Goal: Navigation & Orientation: Find specific page/section

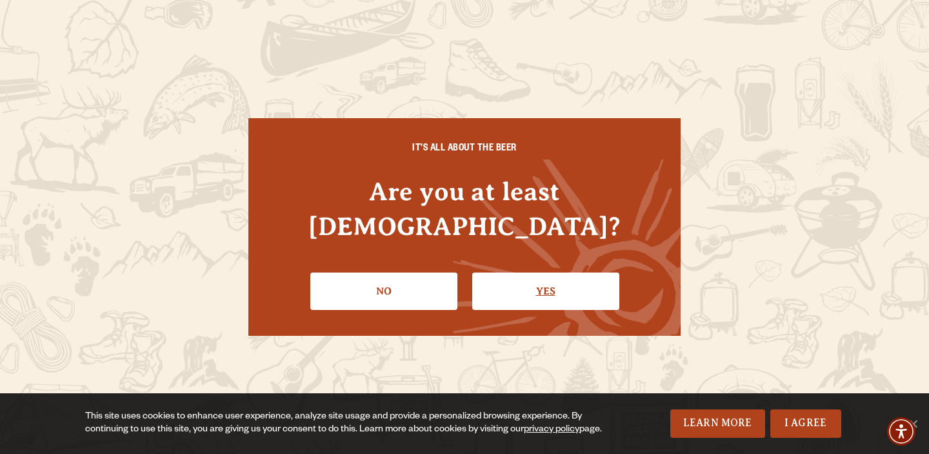
click at [558, 288] on link "Yes" at bounding box center [545, 290] width 147 height 37
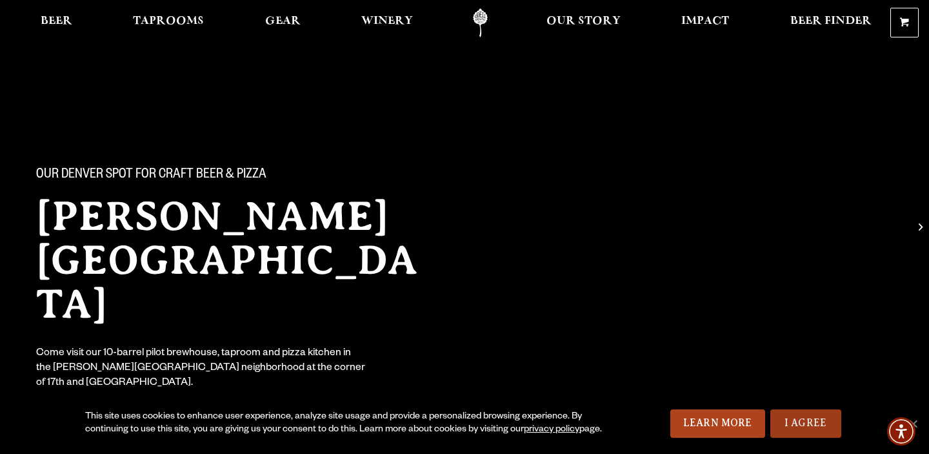
click at [797, 417] on link "I Agree" at bounding box center [805, 423] width 71 height 28
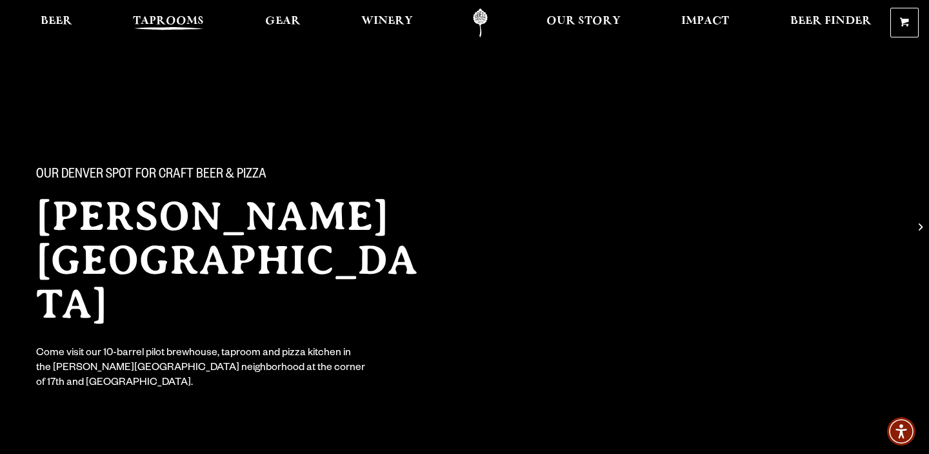
click at [171, 17] on span "Taprooms" at bounding box center [168, 21] width 71 height 10
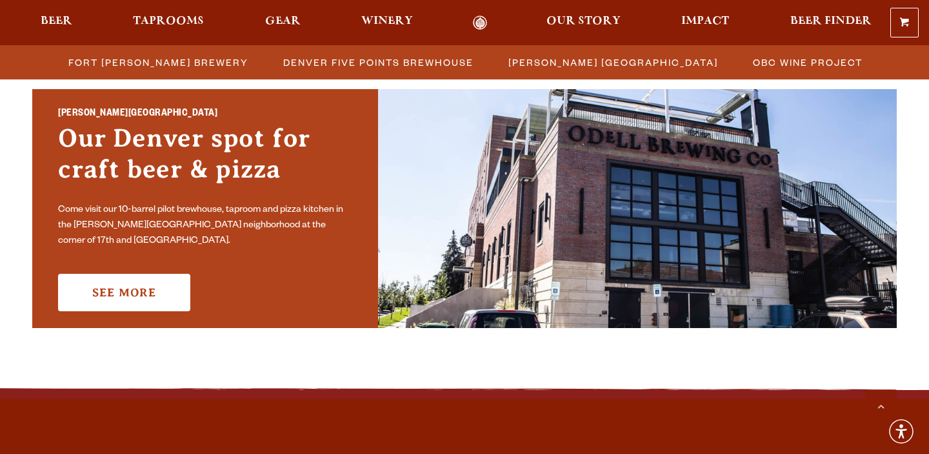
scroll to position [942, 0]
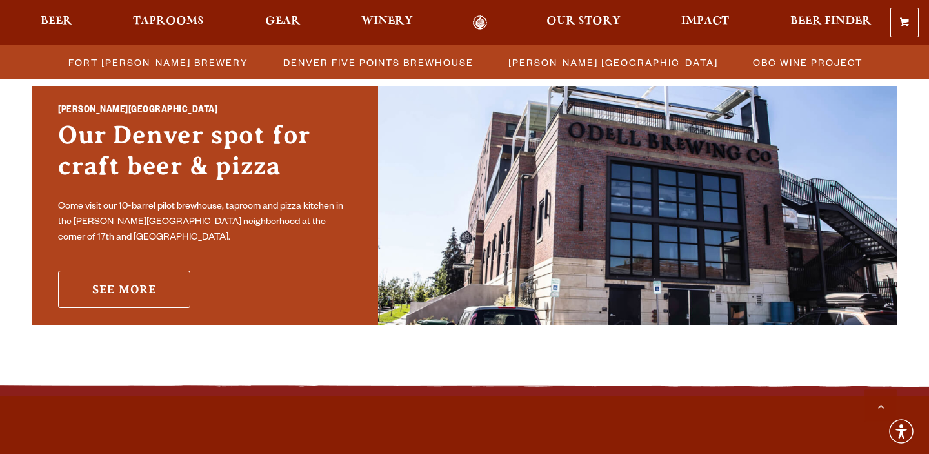
click at [145, 281] on link "See More" at bounding box center [124, 288] width 132 height 37
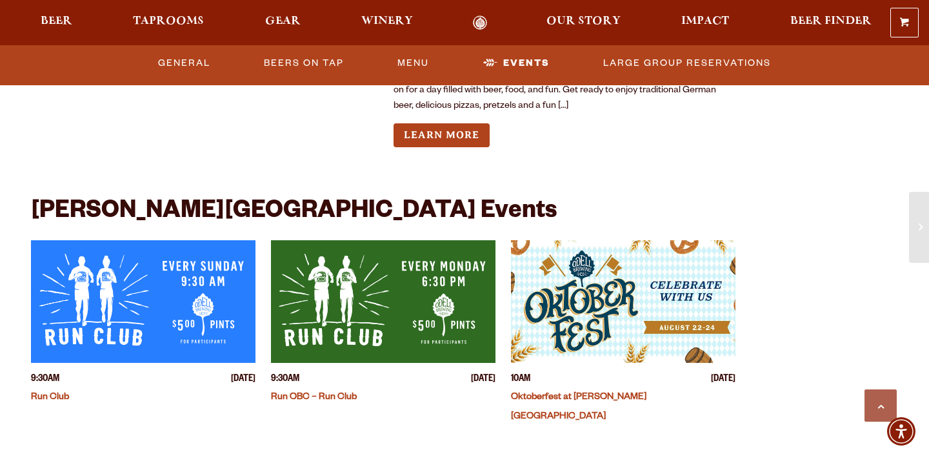
scroll to position [2916, 0]
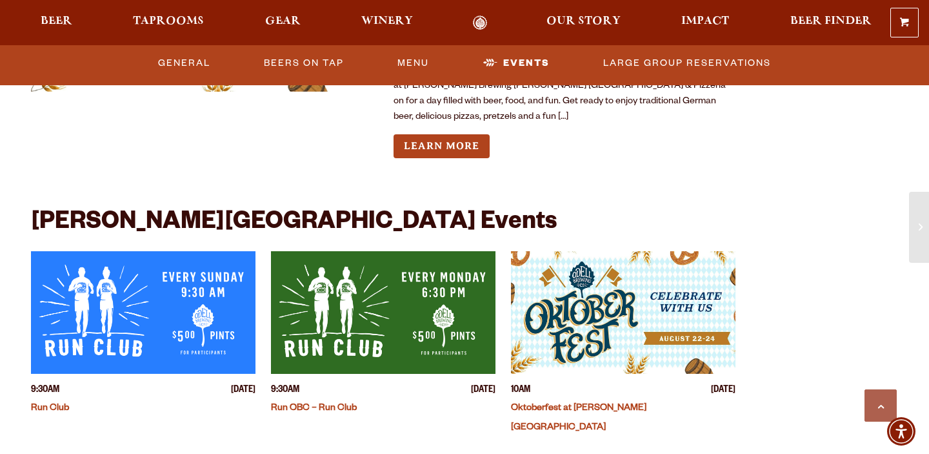
click at [59, 397] on h4 "Run Club" at bounding box center [143, 406] width 225 height 19
click at [59, 403] on link "Run Club" at bounding box center [50, 408] width 38 height 10
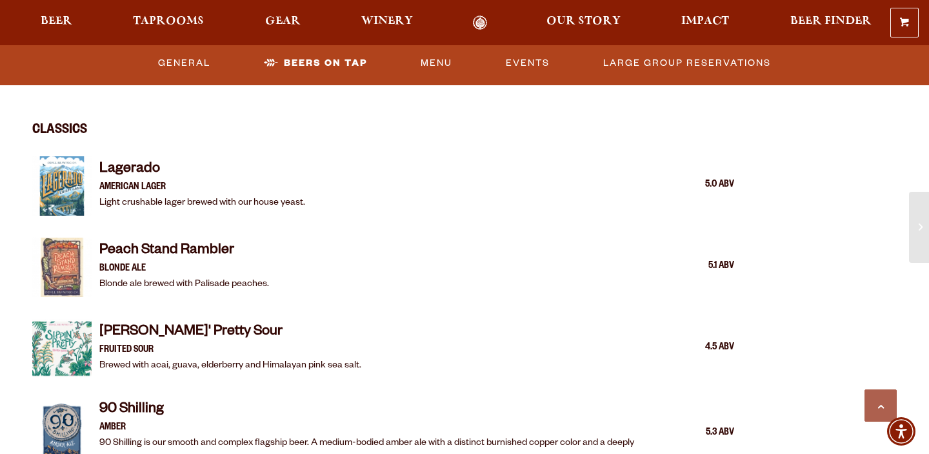
scroll to position [1652, 0]
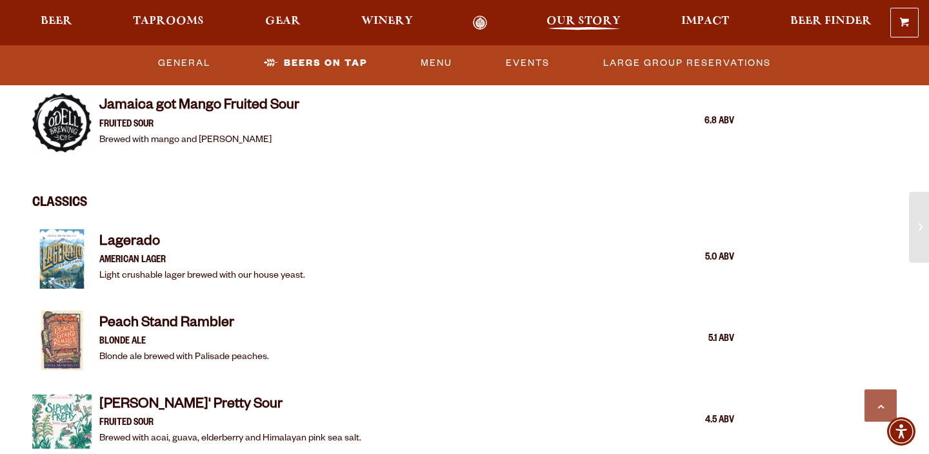
click at [558, 19] on span "Our Story" at bounding box center [583, 21] width 74 height 10
